Goal: Task Accomplishment & Management: Manage account settings

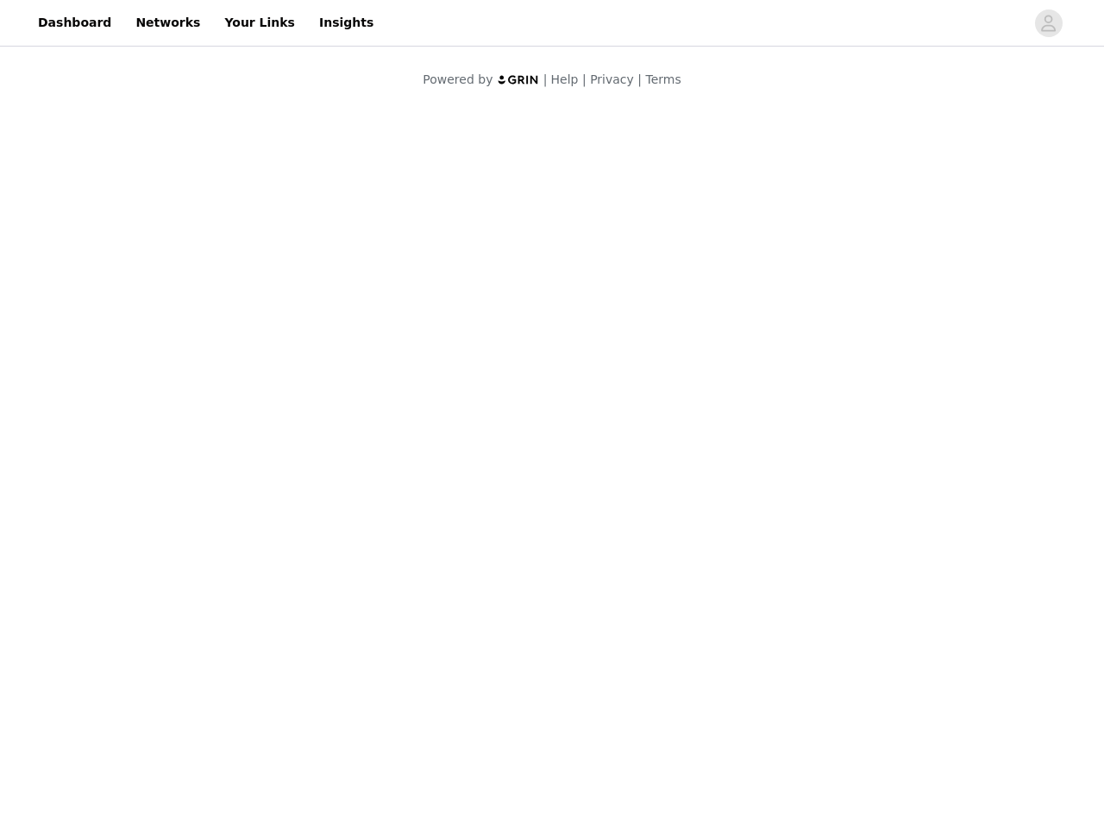
click at [552, 414] on body "Dashboard Networks Your Links Insights Powered by | Help | Privacy | Terms" at bounding box center [552, 414] width 1104 height 828
click at [552, 54] on div at bounding box center [552, 60] width 560 height 21
